Goal: Ask a question

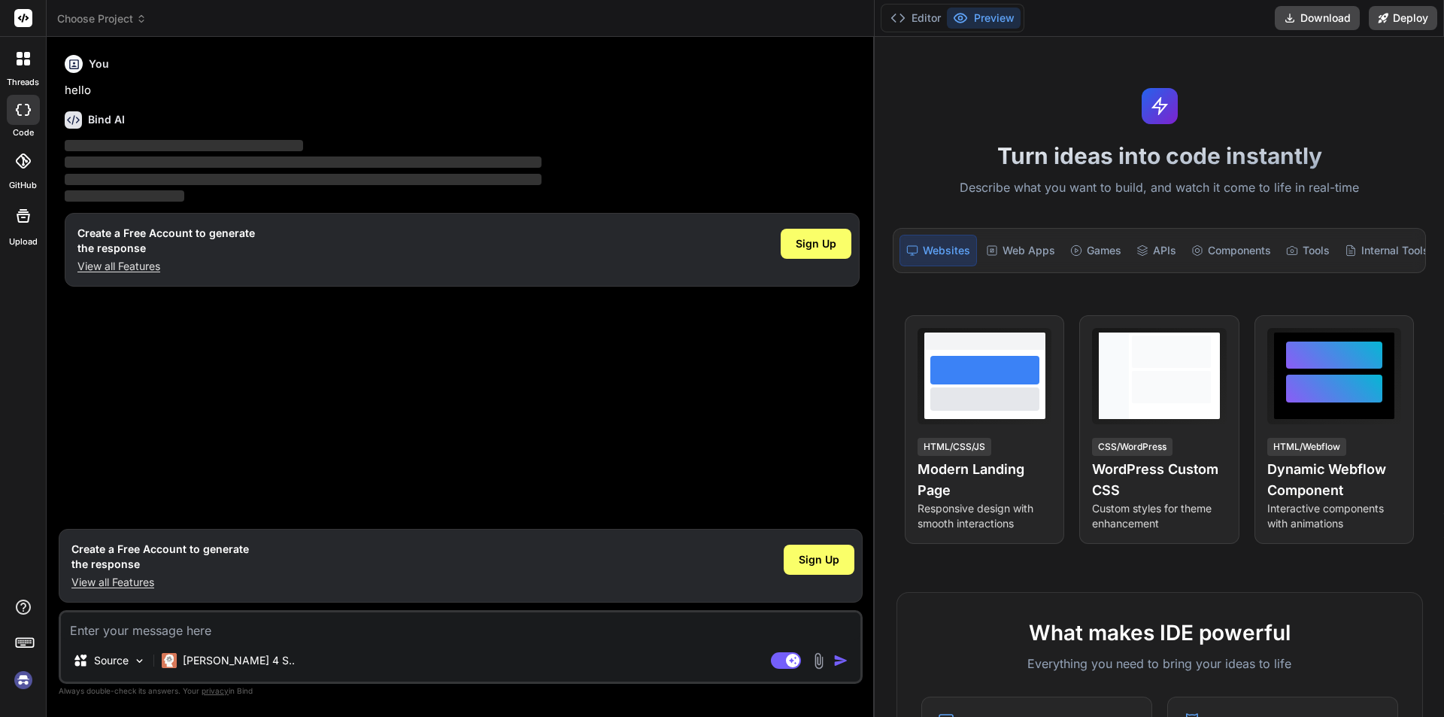
type textarea "x"
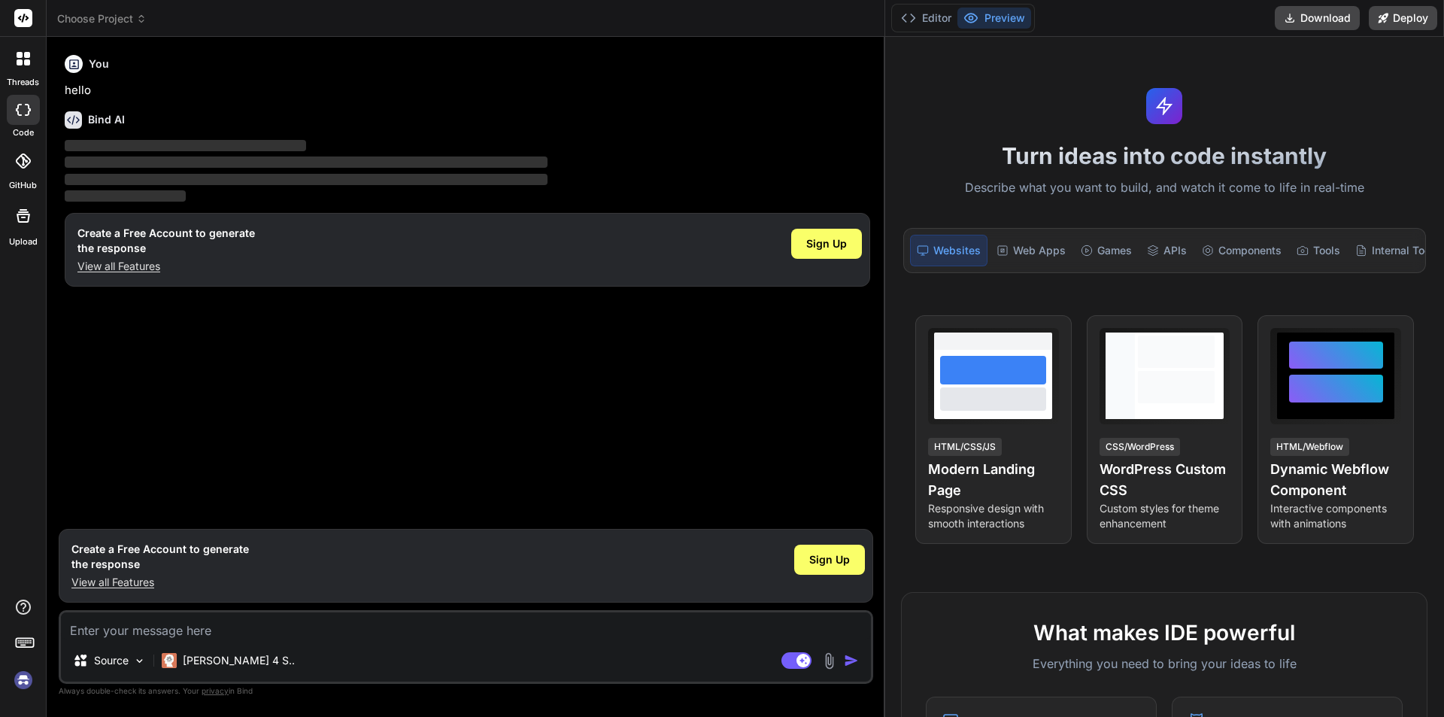
drag, startPoint x: 508, startPoint y: 103, endPoint x: 1171, endPoint y: 147, distance: 664.7
click at [1171, 147] on div "Choose Project Created with Pixso. Bind AI Web Search Created with Pixso. Code …" at bounding box center [745, 358] width 1397 height 717
click at [111, 628] on textarea at bounding box center [466, 625] width 810 height 27
type textarea "H"
type textarea "x"
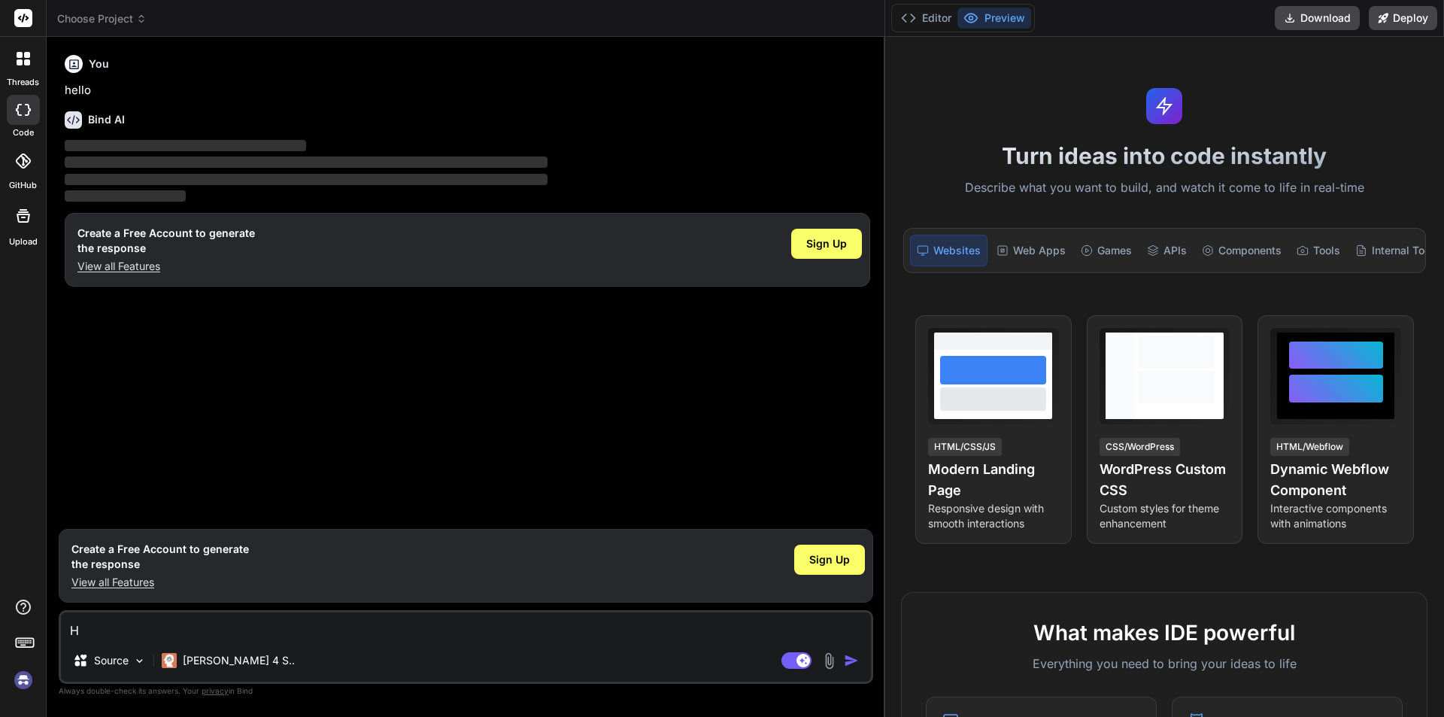
type textarea "Hi"
type textarea "x"
type textarea "Hi"
click at [853, 662] on img "button" at bounding box center [851, 660] width 15 height 15
